Goal: Task Accomplishment & Management: Complete application form

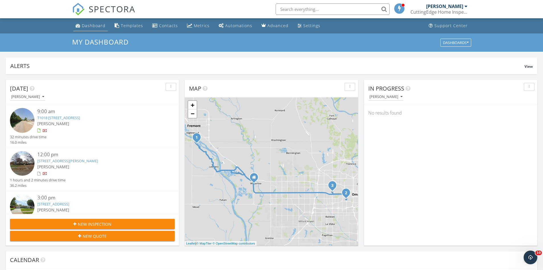
click at [97, 26] on div "Dashboard" at bounding box center [94, 25] width 24 height 5
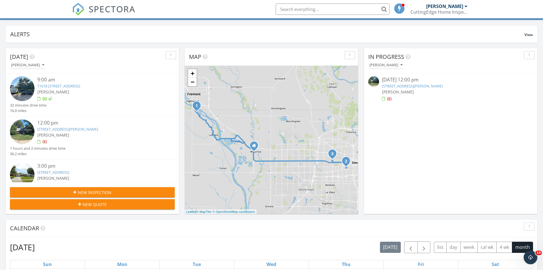
scroll to position [29, 0]
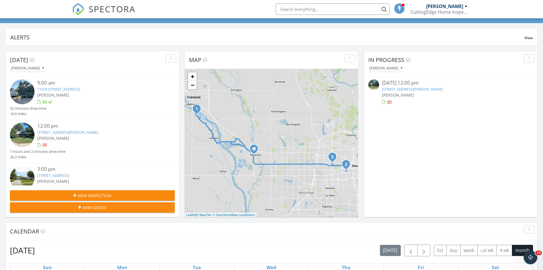
click at [23, 135] on img at bounding box center [22, 134] width 25 height 25
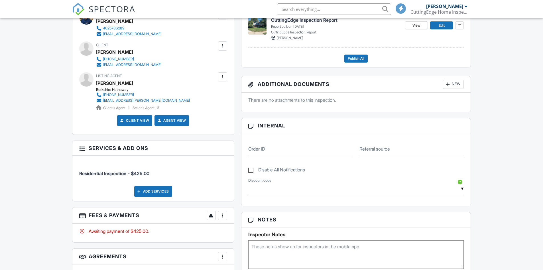
scroll to position [285, 0]
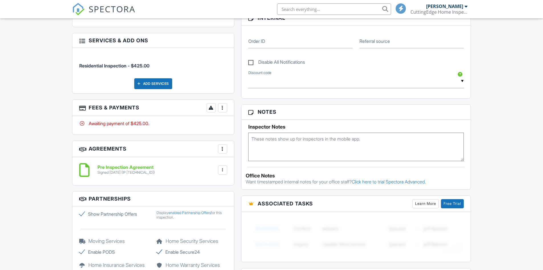
click at [220, 108] on div at bounding box center [223, 108] width 6 height 6
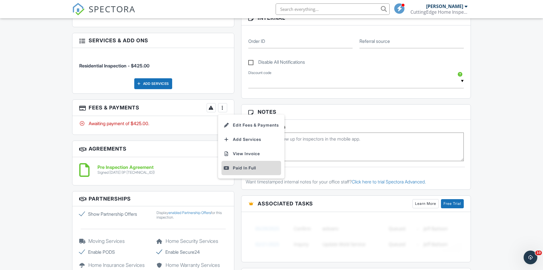
scroll to position [0, 0]
click at [247, 168] on div "Paid In Full" at bounding box center [251, 167] width 55 height 7
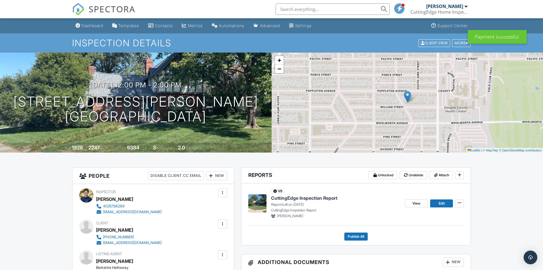
click at [91, 27] on div "Dashboard" at bounding box center [93, 25] width 22 height 5
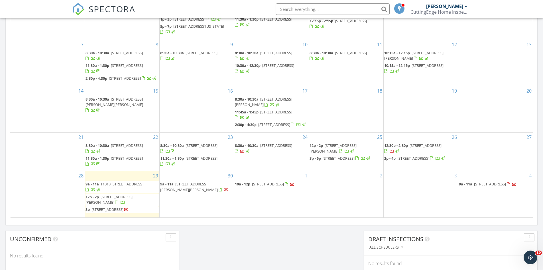
scroll to position [314, 0]
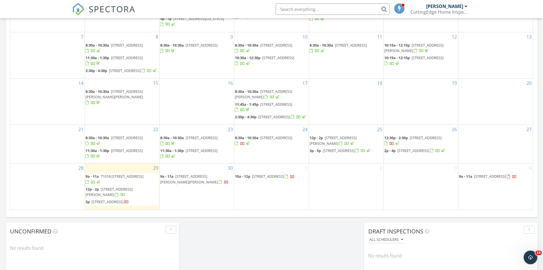
click at [179, 180] on span "590 E Pratt Ave, Craig 68019" at bounding box center [189, 178] width 58 height 11
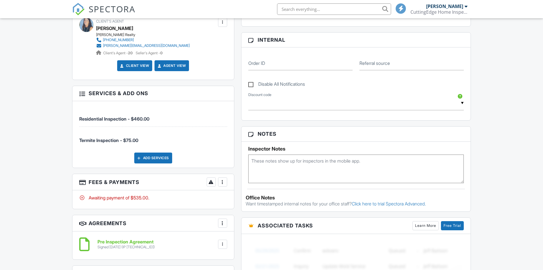
scroll to position [388, 0]
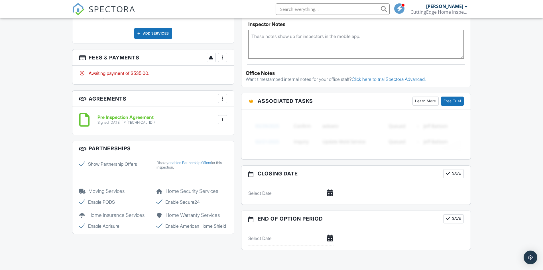
click at [225, 58] on div at bounding box center [223, 57] width 6 height 6
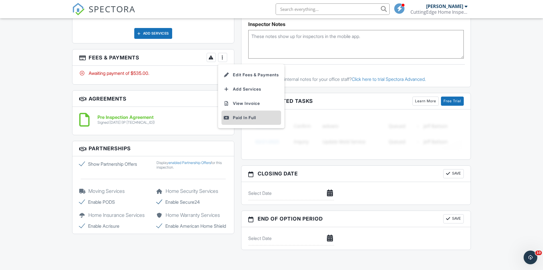
click at [249, 119] on div "Paid In Full" at bounding box center [251, 117] width 55 height 7
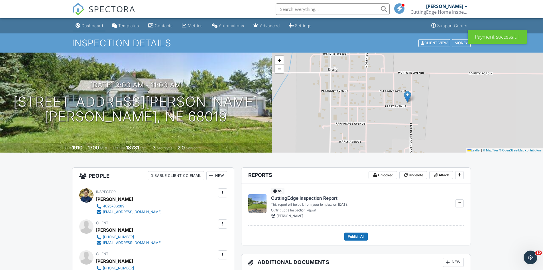
click at [88, 25] on div "Dashboard" at bounding box center [93, 25] width 22 height 5
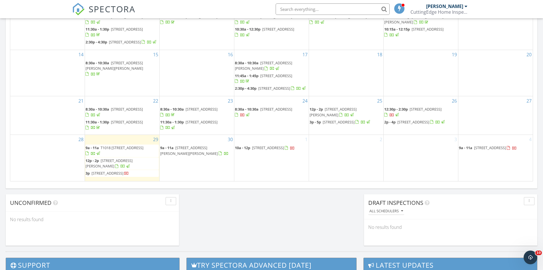
scroll to position [399, 0]
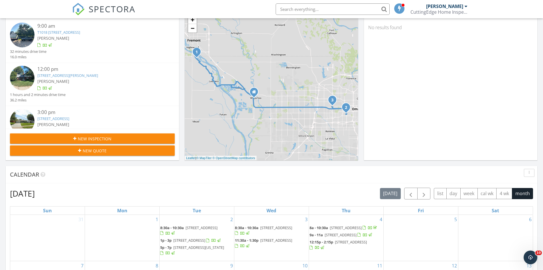
scroll to position [86, 0]
click at [100, 137] on span "New Inspection" at bounding box center [95, 138] width 34 height 6
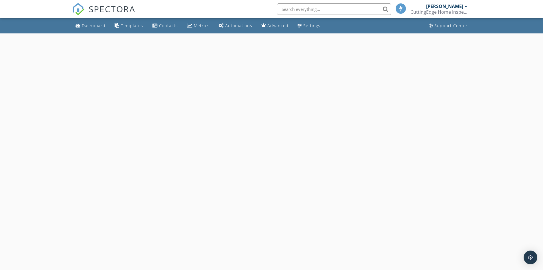
select select "8"
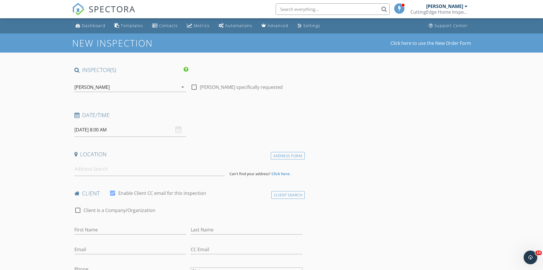
click at [150, 131] on input "[DATE] 8:00 AM" at bounding box center [130, 130] width 112 height 14
type input "09"
type input "[DATE] 9:00 AM"
click at [108, 225] on span at bounding box center [108, 224] width 4 height 6
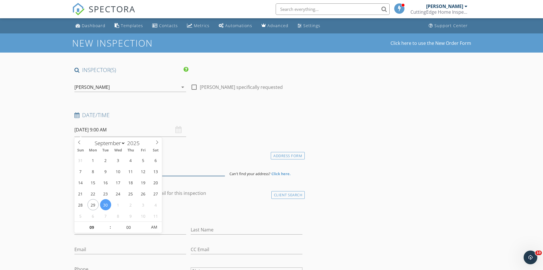
click at [197, 167] on input at bounding box center [149, 169] width 151 height 14
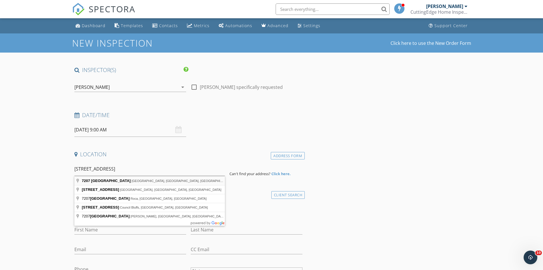
type input "7207 South 21st Street, Bellevue, NE, USA"
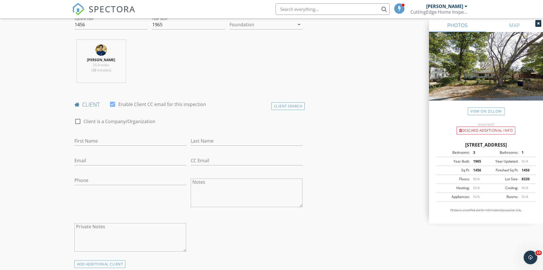
scroll to position [228, 0]
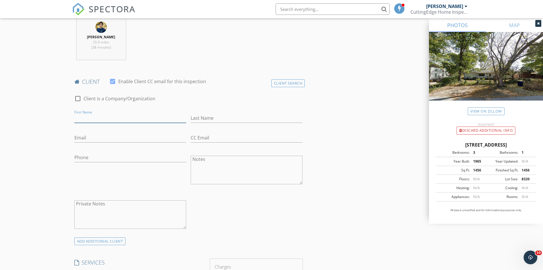
click at [115, 118] on input "First Name" at bounding box center [130, 117] width 112 height 9
type input "Asia"
click at [210, 118] on input "Last Name" at bounding box center [247, 117] width 112 height 9
type input "Miles"
click at [153, 137] on input "Email" at bounding box center [130, 137] width 112 height 9
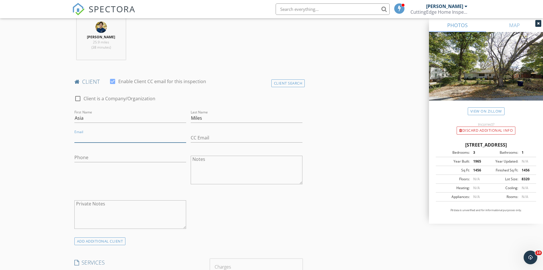
type input "asia@toast.realestate"
click at [123, 154] on input "Phone" at bounding box center [130, 157] width 112 height 9
type input "402-980-8785"
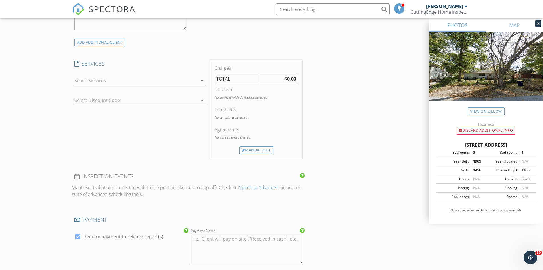
scroll to position [428, 0]
click at [121, 79] on div at bounding box center [135, 79] width 123 height 9
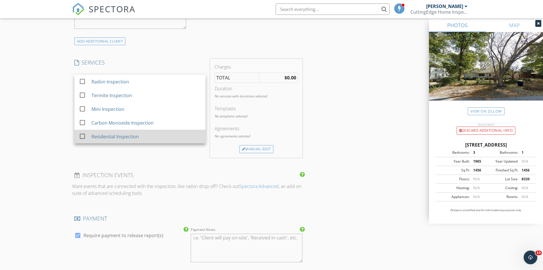
click at [122, 135] on div "Residential Inspection" at bounding box center [114, 136] width 47 height 7
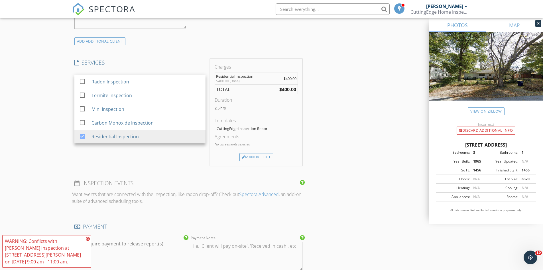
drag, startPoint x: 354, startPoint y: 119, endPoint x: 295, endPoint y: 132, distance: 60.1
click at [353, 119] on div "INSPECTOR(S) check_box Luke Walker PRIMARY Luke Walker arrow_drop_down check_bo…" at bounding box center [271, 109] width 399 height 943
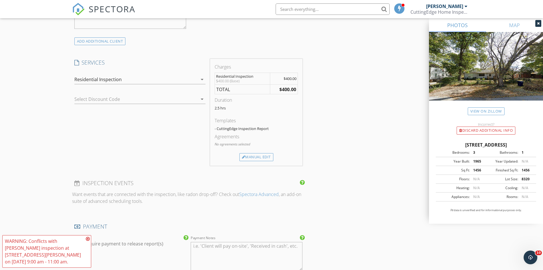
click at [261, 153] on div "Agreements No agreements selected" at bounding box center [256, 143] width 83 height 20
click at [260, 155] on div "Manual Edit" at bounding box center [257, 157] width 34 height 8
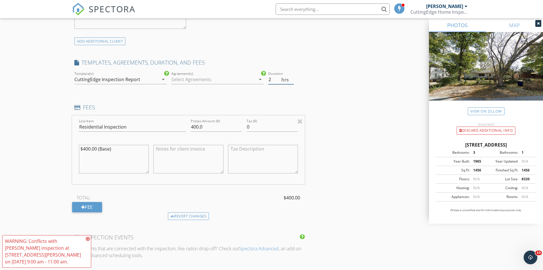
type input "2"
click at [291, 82] on input "2" at bounding box center [281, 79] width 26 height 9
click at [198, 124] on input "400.0" at bounding box center [216, 126] width 51 height 9
type input "375.0"
click at [383, 126] on div "INSPECTOR(S) check_box Luke Walker PRIMARY Luke Walker arrow_drop_down check_bo…" at bounding box center [271, 136] width 399 height 997
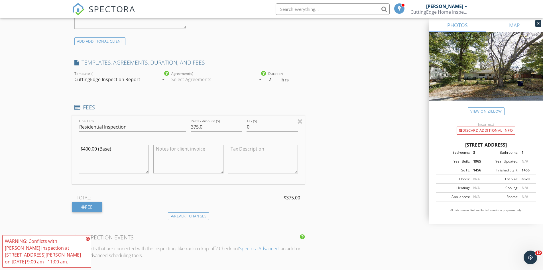
click at [200, 77] on div at bounding box center [213, 79] width 84 height 9
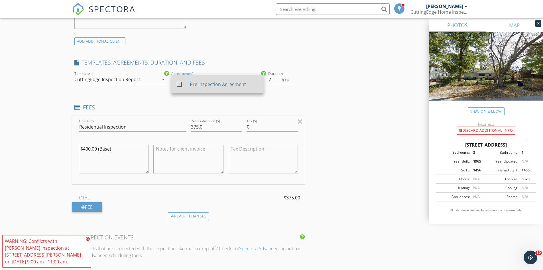
click at [207, 89] on div "check_box_outline_blank Pre Inspection Agreement" at bounding box center [217, 84] width 83 height 14
click at [328, 100] on div "INSPECTOR(S) check_box Luke Walker PRIMARY Luke Walker arrow_drop_down check_bo…" at bounding box center [271, 136] width 399 height 997
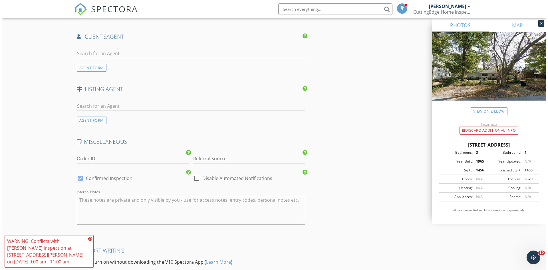
scroll to position [808, 0]
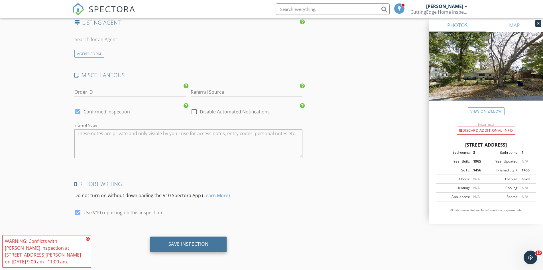
click at [196, 247] on div "Save Inspection" at bounding box center [188, 243] width 77 height 15
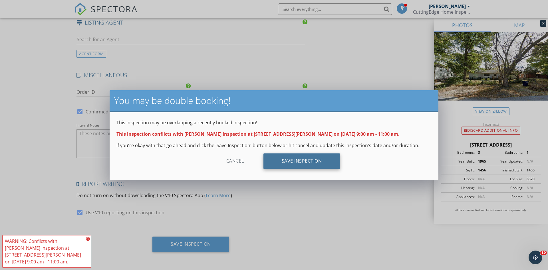
click at [316, 163] on div "Save Inspection" at bounding box center [301, 160] width 77 height 15
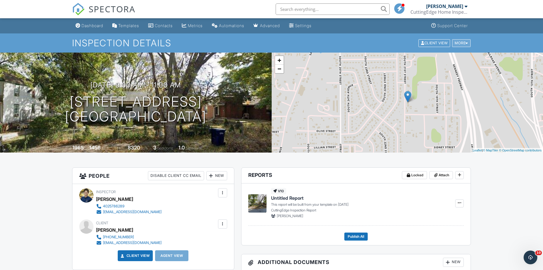
click at [461, 42] on div "More" at bounding box center [461, 43] width 19 height 8
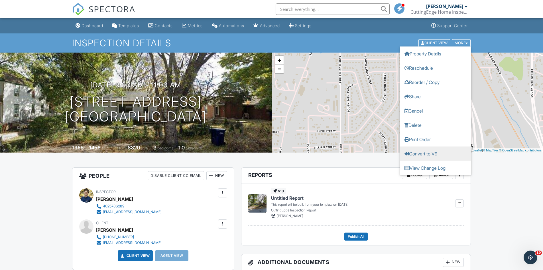
click at [427, 149] on link "Convert to V9" at bounding box center [435, 153] width 71 height 14
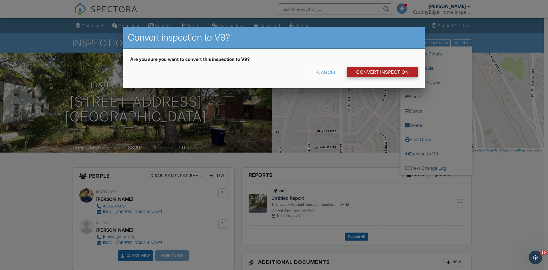
click at [383, 70] on link "CONVERT INSPECTION" at bounding box center [382, 72] width 71 height 10
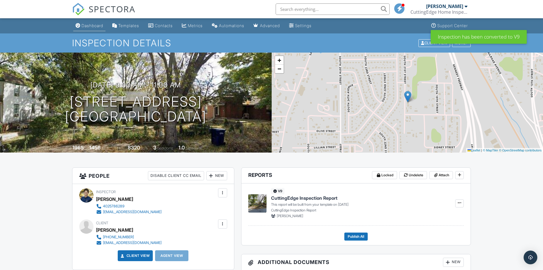
click at [82, 25] on div "Dashboard" at bounding box center [93, 25] width 22 height 5
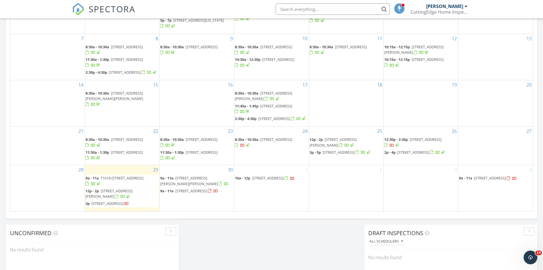
scroll to position [314, 0]
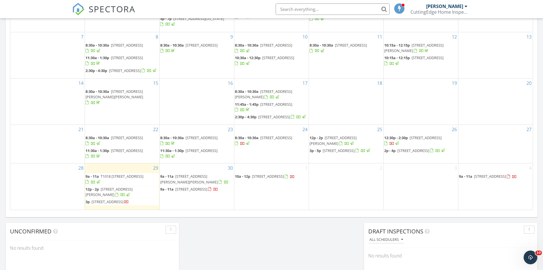
click at [273, 262] on div "[DATE] [PERSON_NAME] 9:00 am T1018 [STREET_ADDRESS] [PERSON_NAME] 32 minutes dr…" at bounding box center [271, 19] width 543 height 519
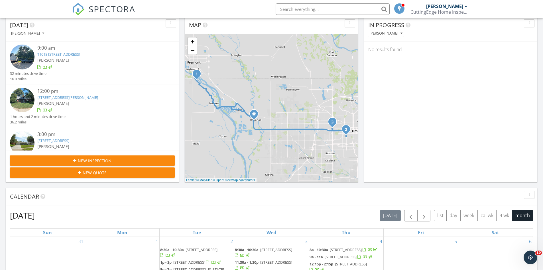
scroll to position [29, 0]
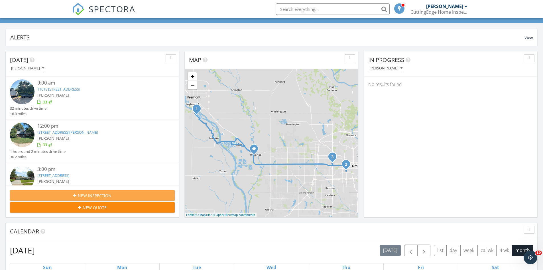
click at [108, 194] on span "New Inspection" at bounding box center [95, 195] width 34 height 6
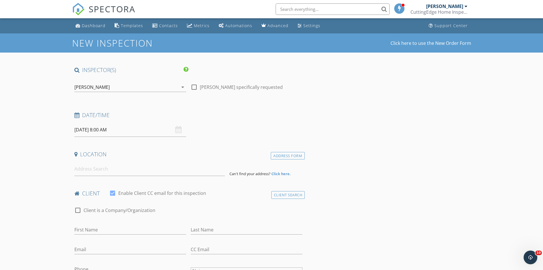
click at [140, 128] on input "09/30/2025 8:00 AM" at bounding box center [130, 130] width 112 height 14
select select "9"
type input "10/01/2025 8:00 AM"
type input "09"
type input "10/01/2025 9:00 AM"
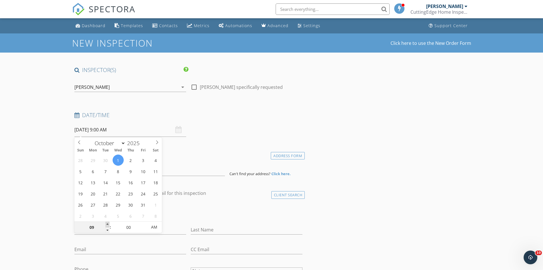
click at [108, 223] on span at bounding box center [108, 224] width 4 height 6
type input "10"
type input "10/01/2025 10:00 AM"
click at [108, 223] on span at bounding box center [108, 224] width 4 height 6
type input "11"
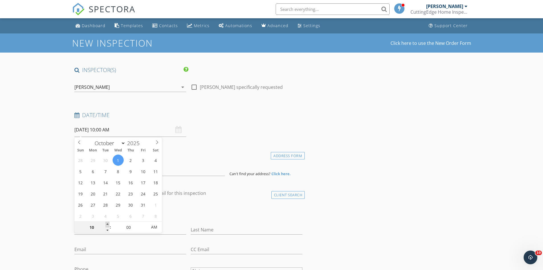
type input "10/01/2025 11:00 AM"
click at [108, 223] on span at bounding box center [108, 224] width 4 height 6
type input "12"
type input "10/01/2025 12:00 PM"
click at [108, 223] on span at bounding box center [108, 224] width 4 height 6
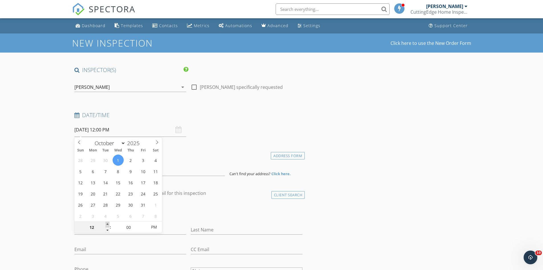
type input "01"
type input "[DATE] 1:00 PM"
click at [108, 223] on span at bounding box center [108, 224] width 4 height 6
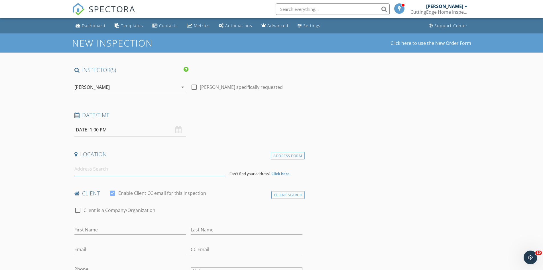
click at [206, 171] on input at bounding box center [149, 169] width 151 height 14
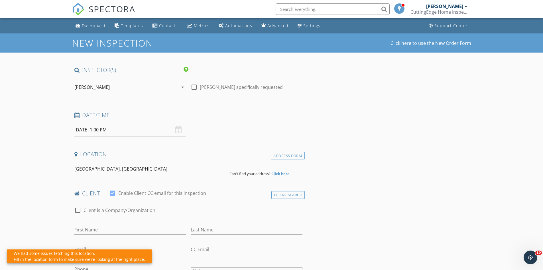
click at [140, 164] on input "Circle Drive, Omaha, NE, USA" at bounding box center [149, 169] width 151 height 14
click at [140, 167] on input "Circle Drive, Omaha, NE, USA" at bounding box center [149, 169] width 151 height 14
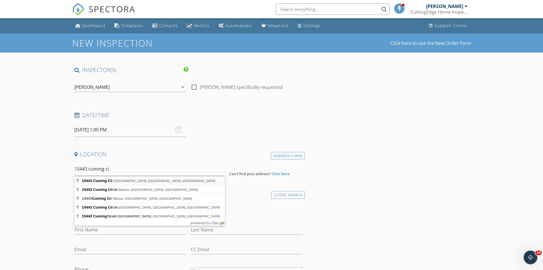
type input "15443 Cuming Cir, Omaha, NE, USA"
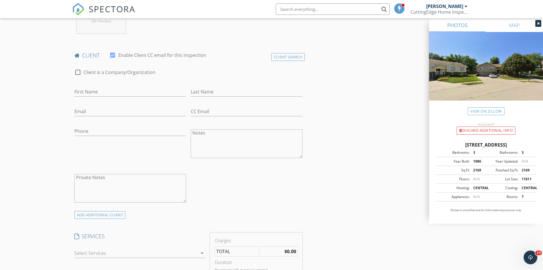
scroll to position [257, 0]
click at [136, 87] on input "First Name" at bounding box center [130, 89] width 112 height 9
type input "[PERSON_NAME]"
click at [229, 91] on input "Last Name" at bounding box center [247, 89] width 112 height 9
type input "Dolejs"
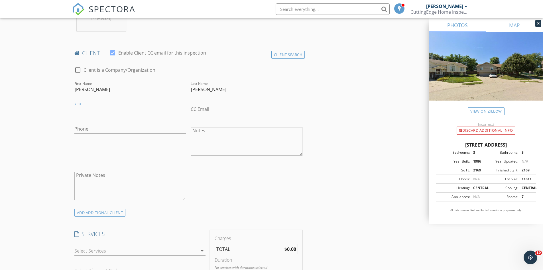
click at [134, 108] on input "Email" at bounding box center [130, 108] width 112 height 9
type input "jerrytdolejs@gmail.com"
click at [132, 128] on input "Phone" at bounding box center [130, 128] width 112 height 9
type input "402-719-7448"
click at [270, 179] on div "check_box_outline_blank Client is a Company/Organization First Name Jerry Last …" at bounding box center [188, 135] width 233 height 148
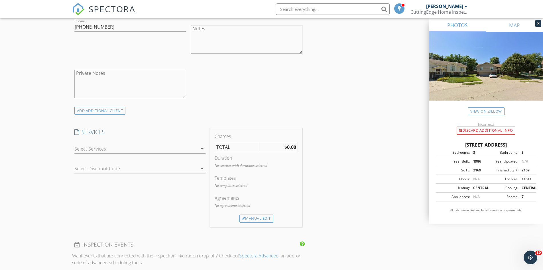
scroll to position [371, 0]
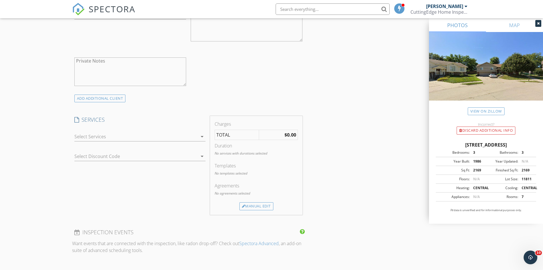
click at [159, 140] on div at bounding box center [135, 136] width 123 height 9
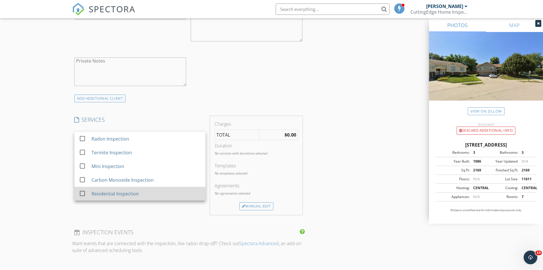
click at [121, 193] on div "Residential Inspection" at bounding box center [114, 193] width 47 height 7
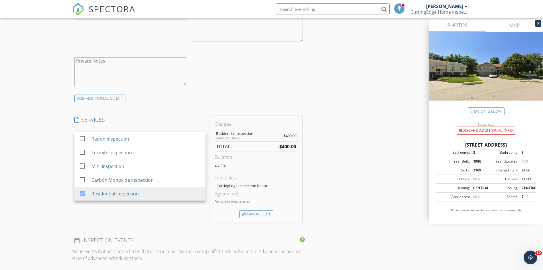
click at [342, 169] on div "INSPECTOR(S) check_box Luke Walker PRIMARY Luke Walker arrow_drop_down check_bo…" at bounding box center [271, 166] width 399 height 943
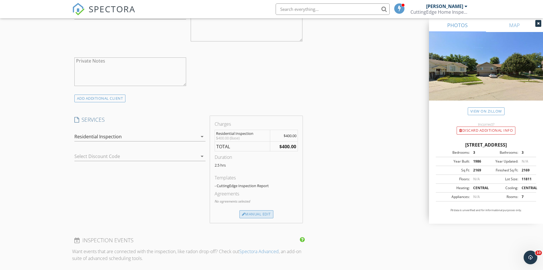
click at [262, 213] on div "Manual Edit" at bounding box center [257, 214] width 34 height 8
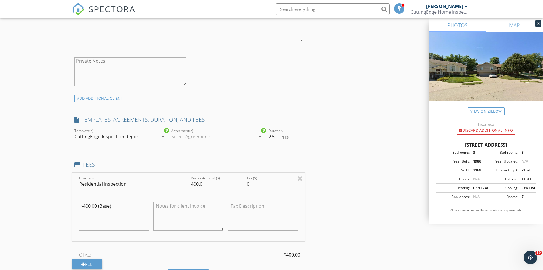
click at [222, 137] on div at bounding box center [213, 136] width 84 height 9
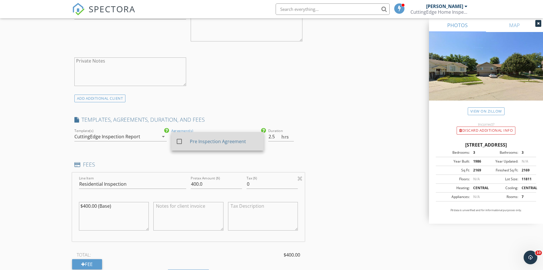
click at [218, 143] on div "Pre Inspection Agreement" at bounding box center [224, 141] width 69 height 7
click at [332, 147] on div "INSPECTOR(S) check_box Luke Walker PRIMARY Luke Walker arrow_drop_down check_bo…" at bounding box center [271, 193] width 399 height 997
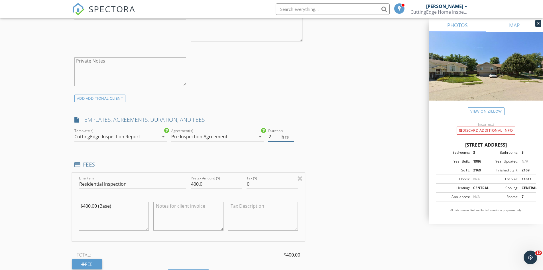
type input "2"
click at [290, 138] on input "2" at bounding box center [281, 136] width 26 height 9
click at [198, 181] on input "400.0" at bounding box center [216, 183] width 51 height 9
type input "435.0"
click at [356, 194] on div "INSPECTOR(S) check_box Luke Walker PRIMARY Luke Walker arrow_drop_down check_bo…" at bounding box center [271, 193] width 399 height 997
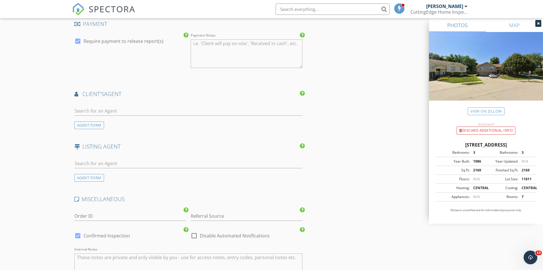
scroll to position [684, 0]
click at [183, 113] on input "text" at bounding box center [188, 110] width 228 height 9
type input "brook"
click at [173, 124] on div "Berkshire Hathaway Home Services Ambassador Real Estate" at bounding box center [140, 126] width 99 height 5
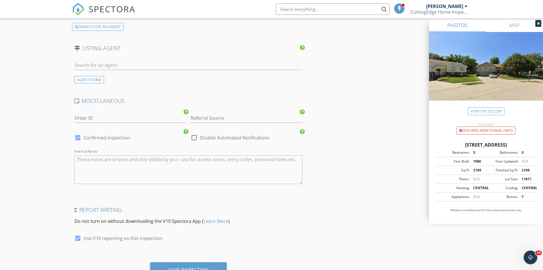
scroll to position [938, 0]
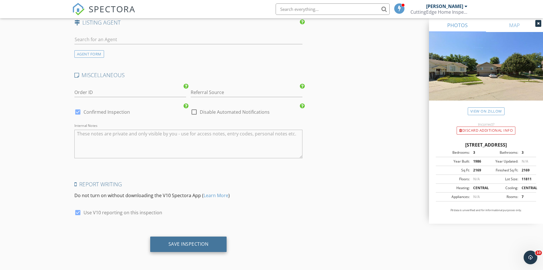
click at [207, 244] on div "Save Inspection" at bounding box center [189, 244] width 40 height 6
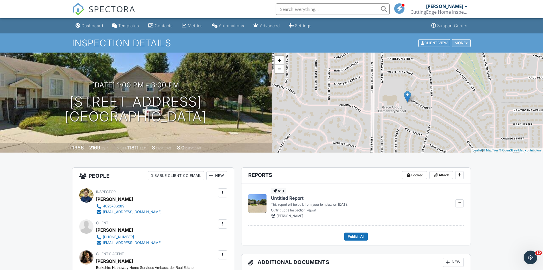
click at [466, 42] on div at bounding box center [467, 43] width 3 height 4
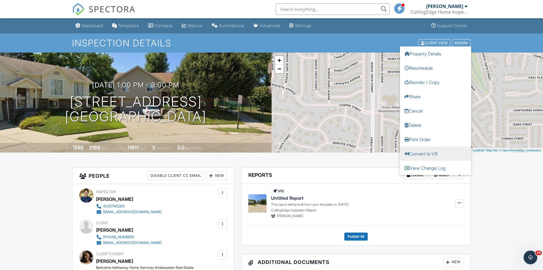
click at [416, 157] on link "Convert to V9" at bounding box center [435, 153] width 71 height 14
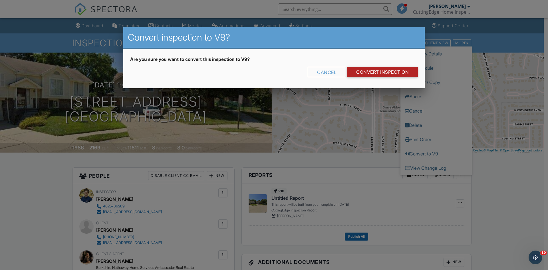
click at [385, 71] on link "CONVERT INSPECTION" at bounding box center [382, 72] width 71 height 10
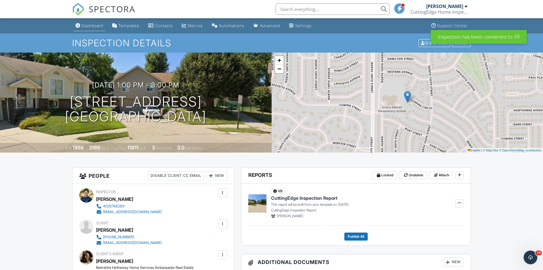
click at [88, 25] on div "Dashboard" at bounding box center [93, 25] width 22 height 5
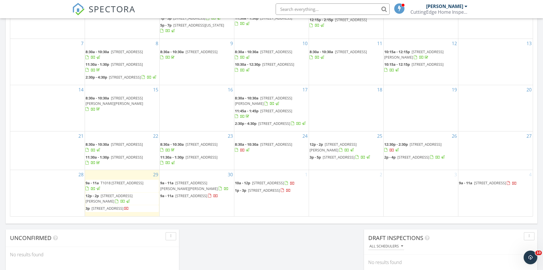
scroll to position [342, 0]
